Goal: Information Seeking & Learning: Learn about a topic

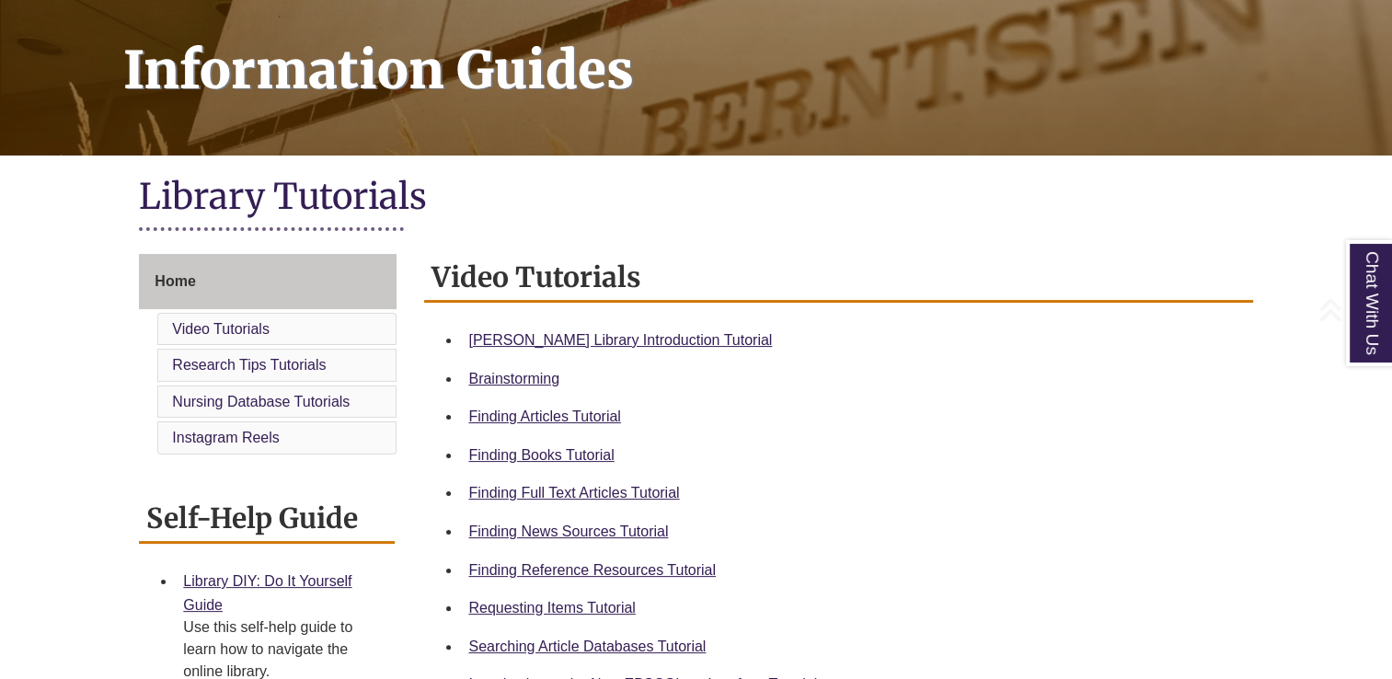
scroll to position [291, 0]
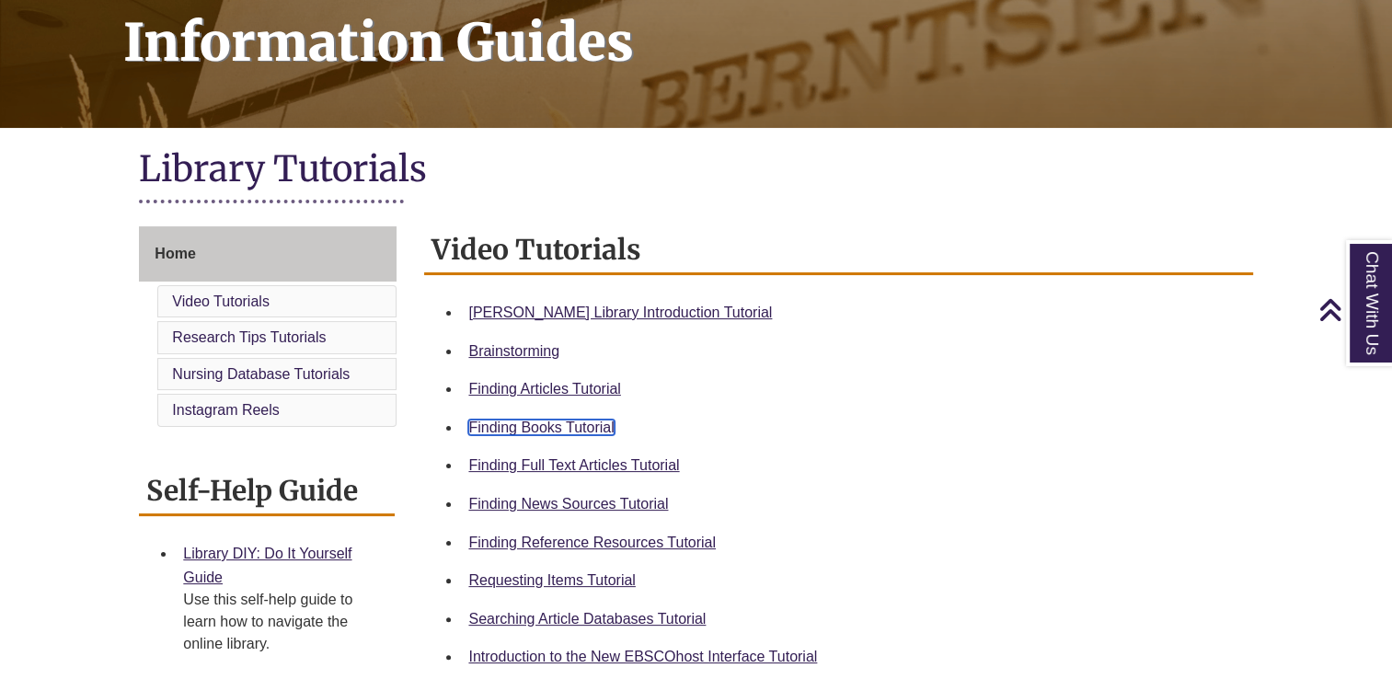
click at [571, 430] on link "Finding Books Tutorial" at bounding box center [540, 427] width 145 height 16
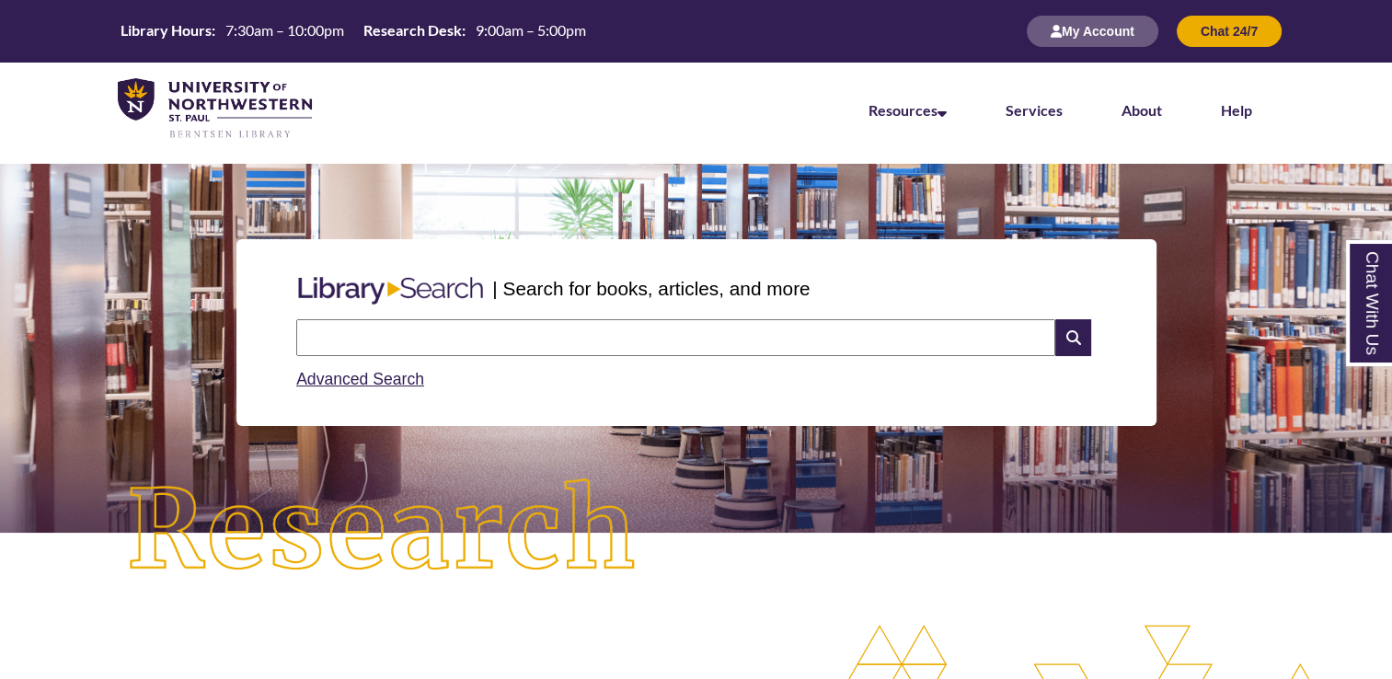
drag, startPoint x: 0, startPoint y: 0, endPoint x: 460, endPoint y: 332, distance: 567.2
click at [460, 332] on input "text" at bounding box center [675, 337] width 759 height 37
type input "**********"
click at [1077, 338] on icon at bounding box center [1072, 337] width 35 height 37
